Goal: Transaction & Acquisition: Obtain resource

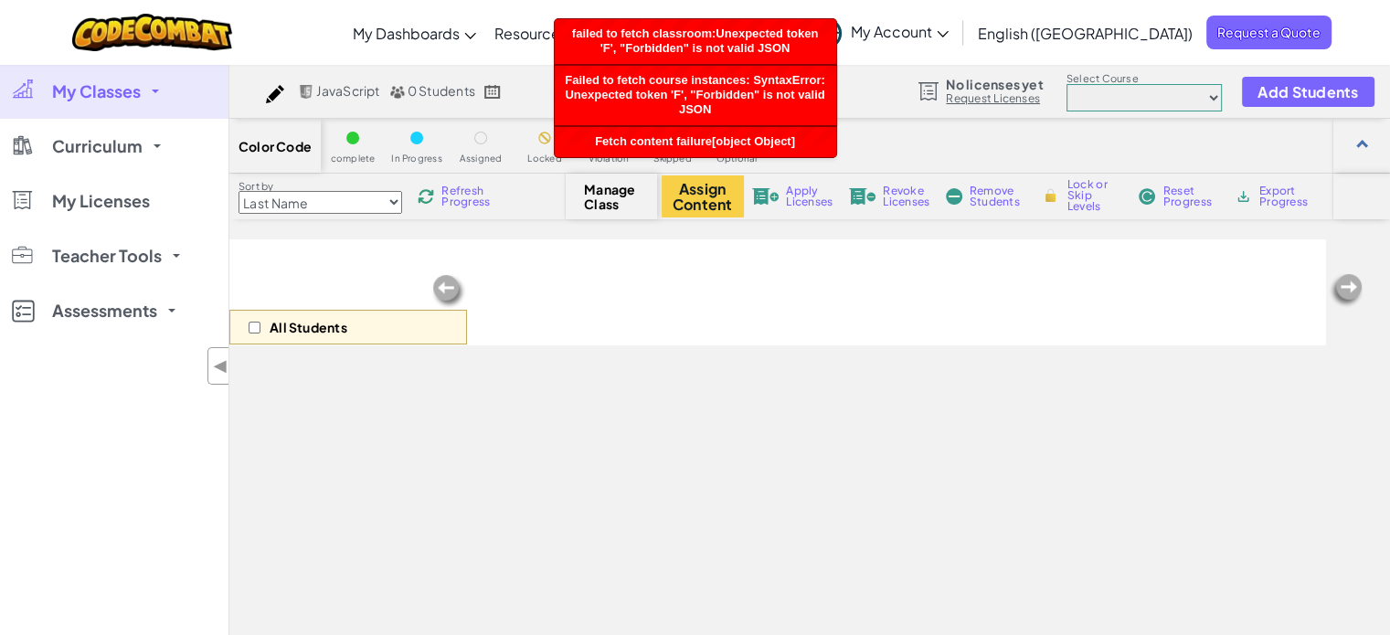
click at [104, 91] on span "My Classes" at bounding box center [96, 91] width 89 height 16
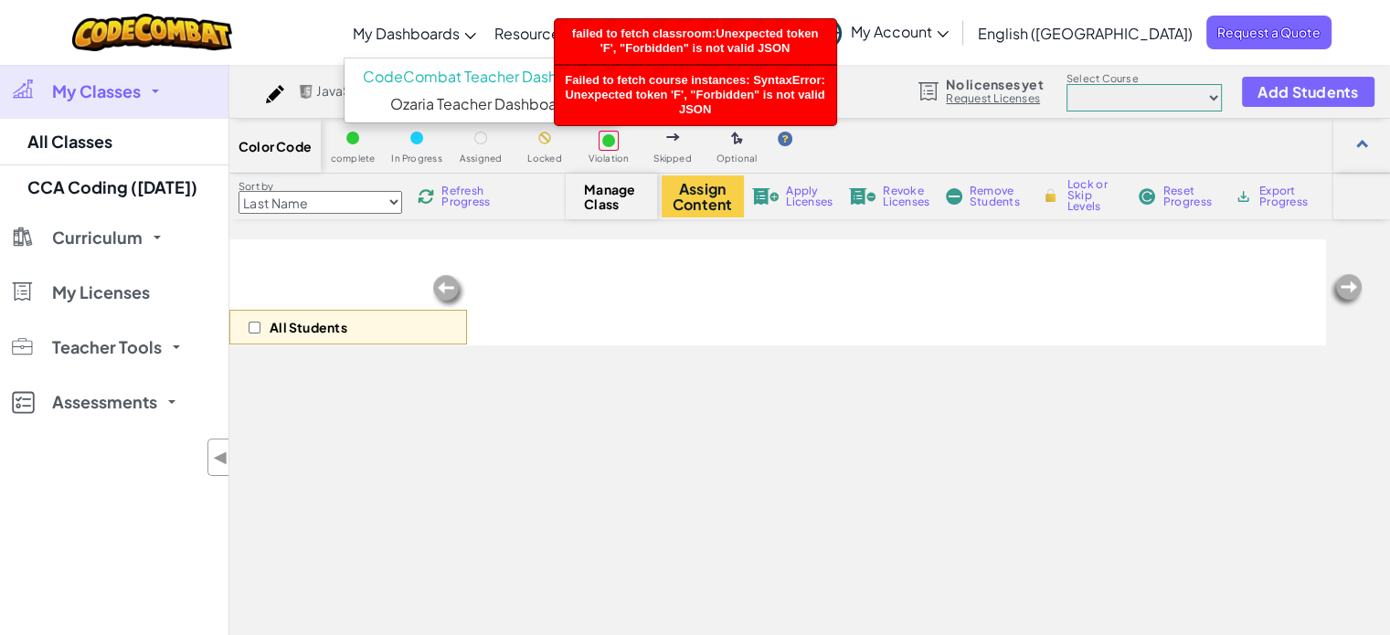
click at [460, 25] on span "My Dashboards" at bounding box center [406, 33] width 107 height 19
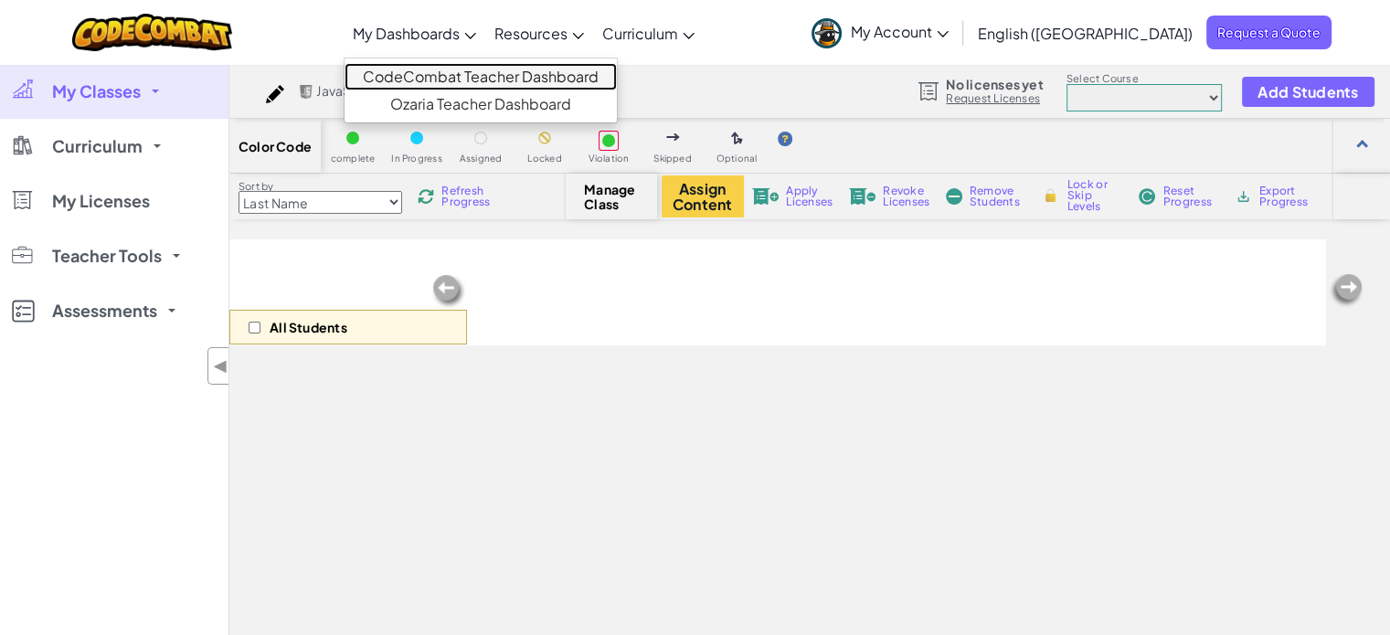
click at [497, 76] on link "CodeCombat Teacher Dashboard" at bounding box center [480, 76] width 272 height 27
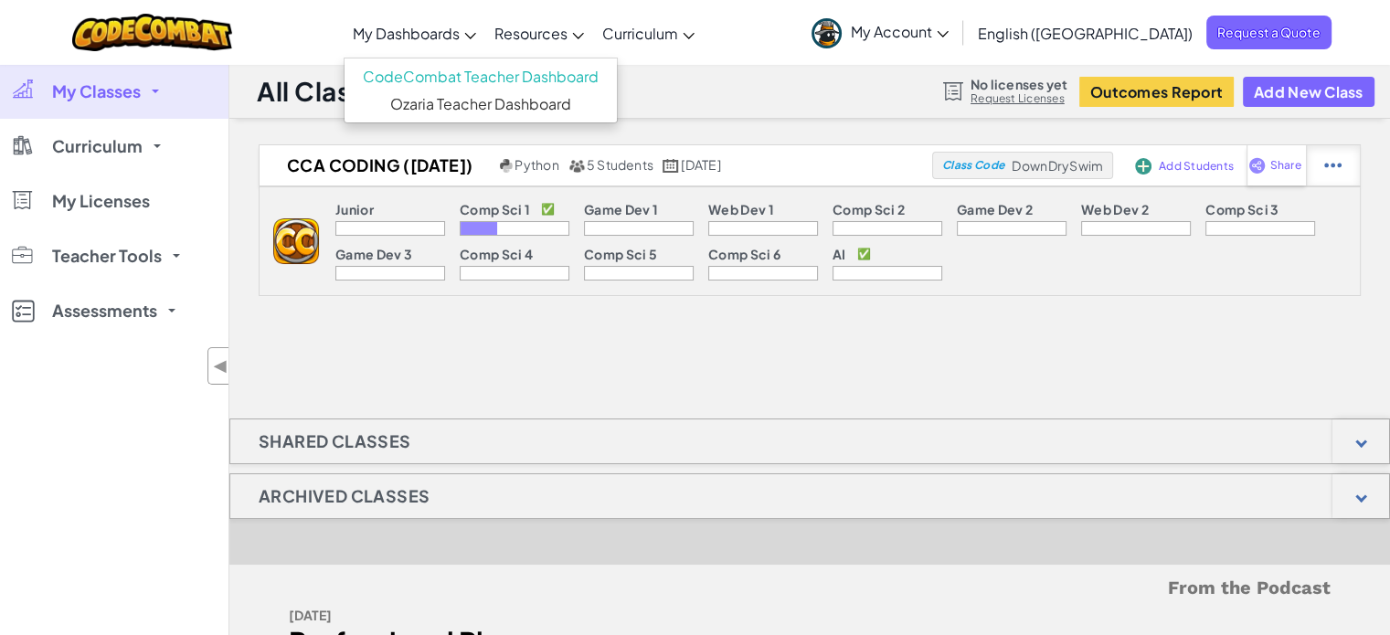
click at [1347, 165] on div at bounding box center [1333, 165] width 54 height 40
select select "blocks-and-code"
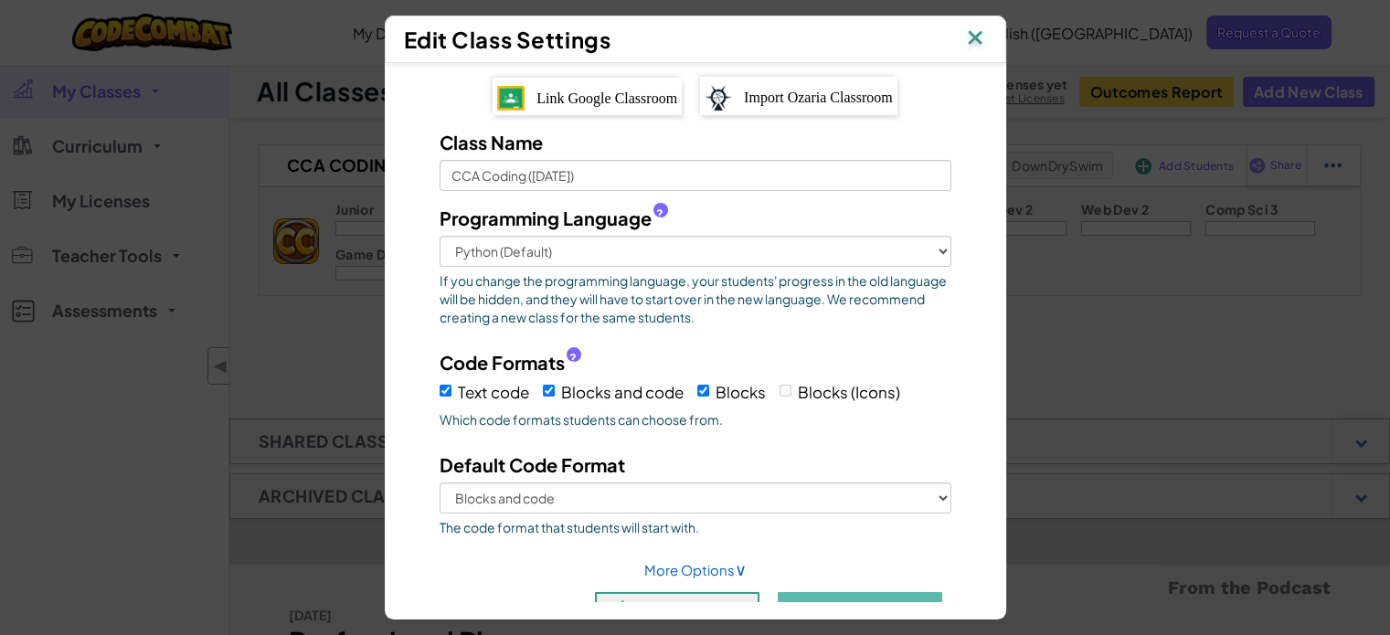
click at [987, 38] on img at bounding box center [975, 39] width 24 height 27
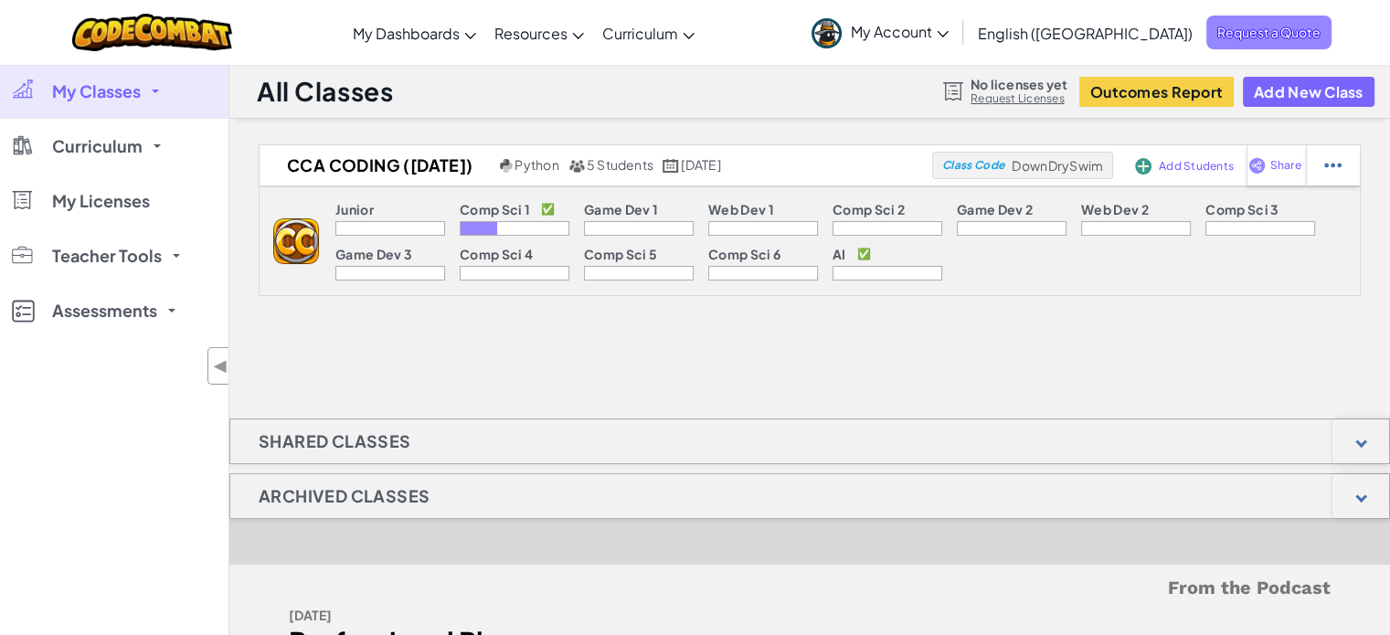
click at [1250, 38] on span "Request a Quote" at bounding box center [1268, 33] width 125 height 34
